Goal: Task Accomplishment & Management: Manage account settings

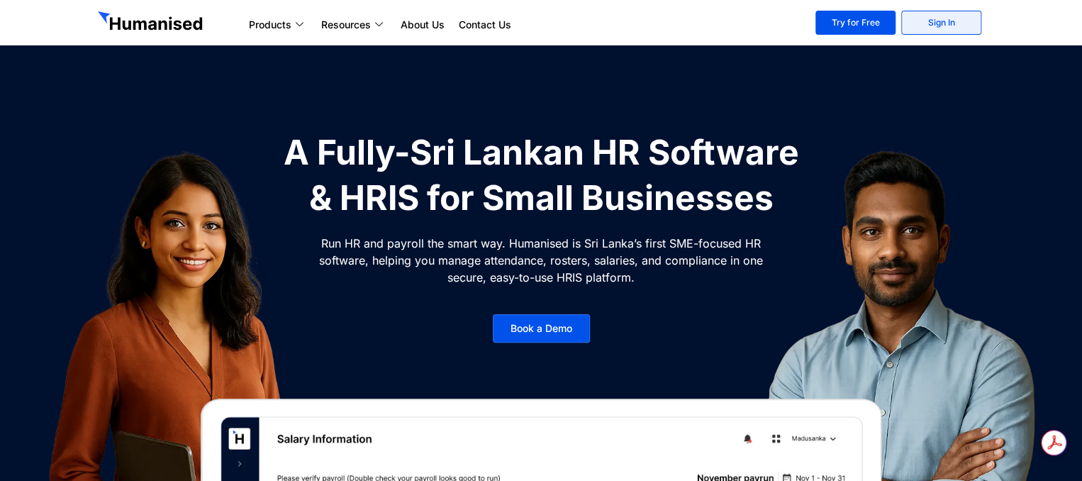
click at [926, 26] on link "Sign In" at bounding box center [941, 23] width 80 height 24
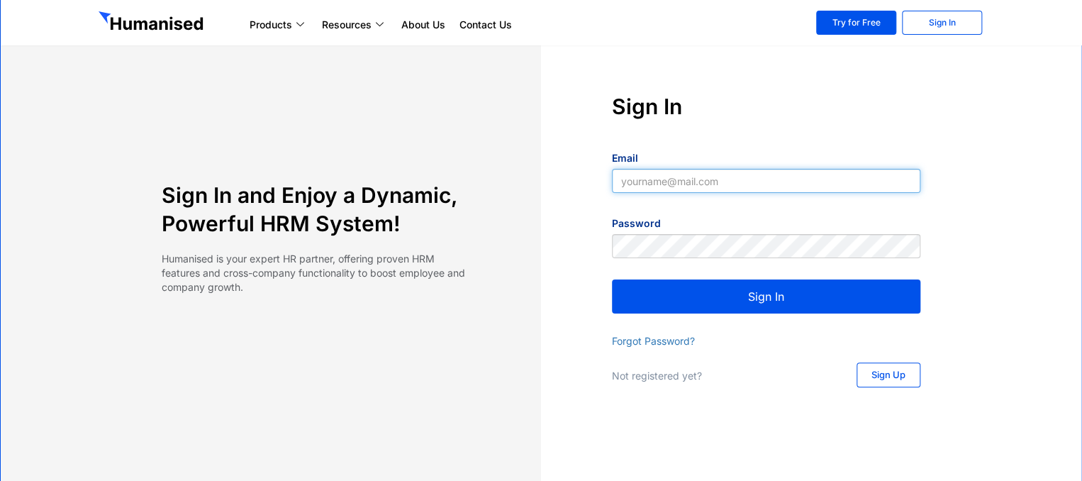
click at [662, 181] on input "Email" at bounding box center [766, 181] width 308 height 24
type input "[EMAIL_ADDRESS][DOMAIN_NAME]"
click at [671, 293] on button "Sign In" at bounding box center [766, 296] width 308 height 34
